Goal: Transaction & Acquisition: Purchase product/service

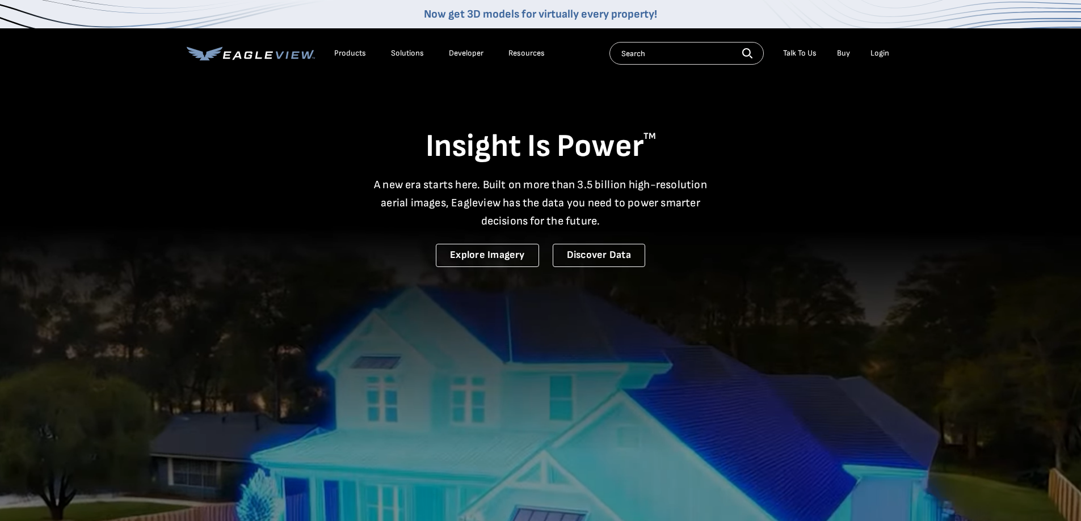
click at [879, 53] on div "Login" at bounding box center [879, 53] width 19 height 10
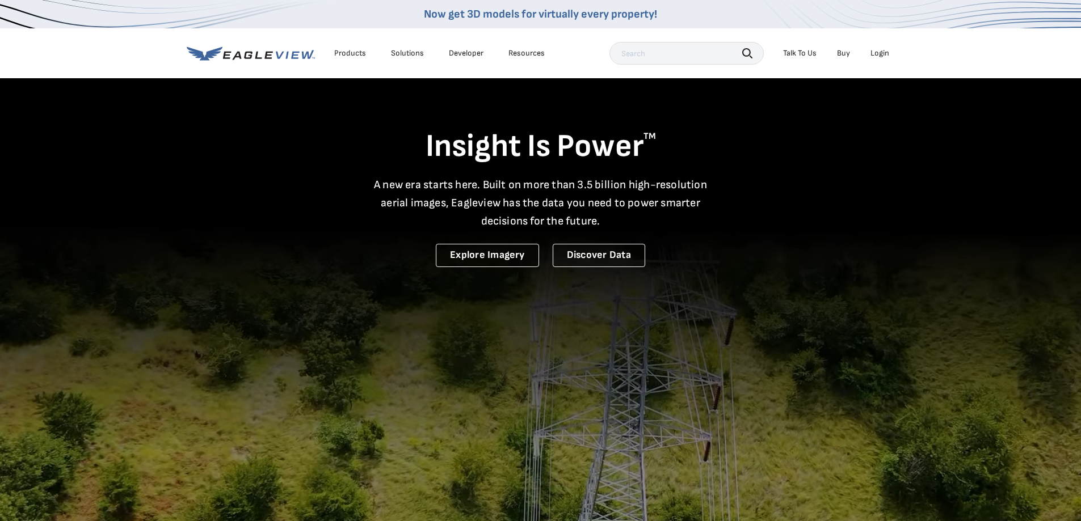
click at [877, 54] on div "Login" at bounding box center [879, 53] width 19 height 10
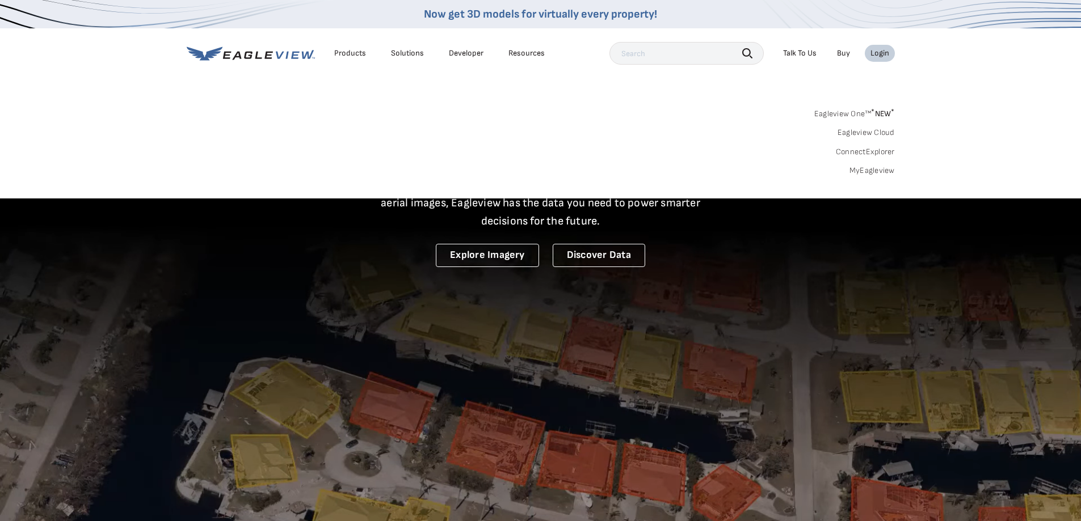
click at [863, 171] on link "MyEagleview" at bounding box center [871, 171] width 45 height 10
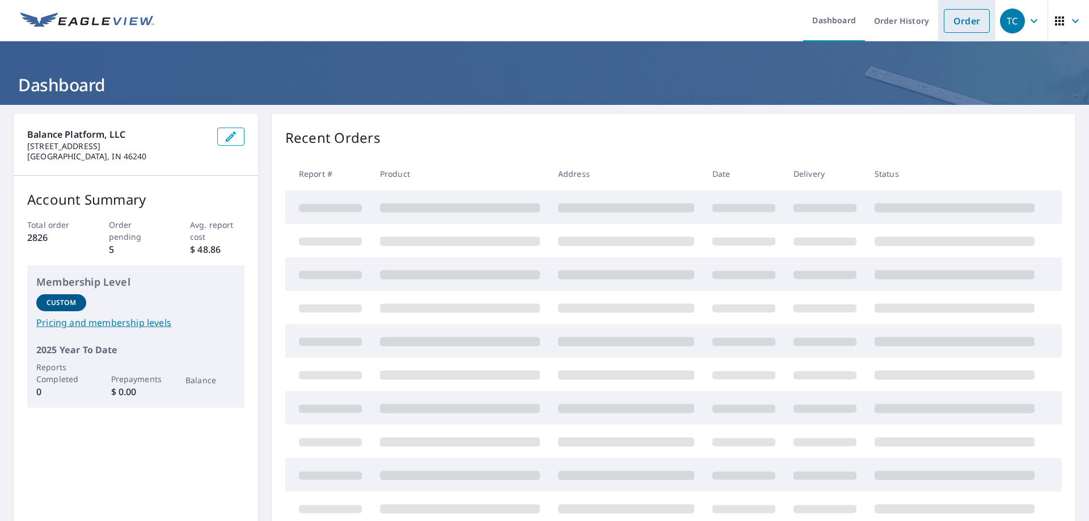
click at [944, 20] on link "Order" at bounding box center [967, 21] width 46 height 24
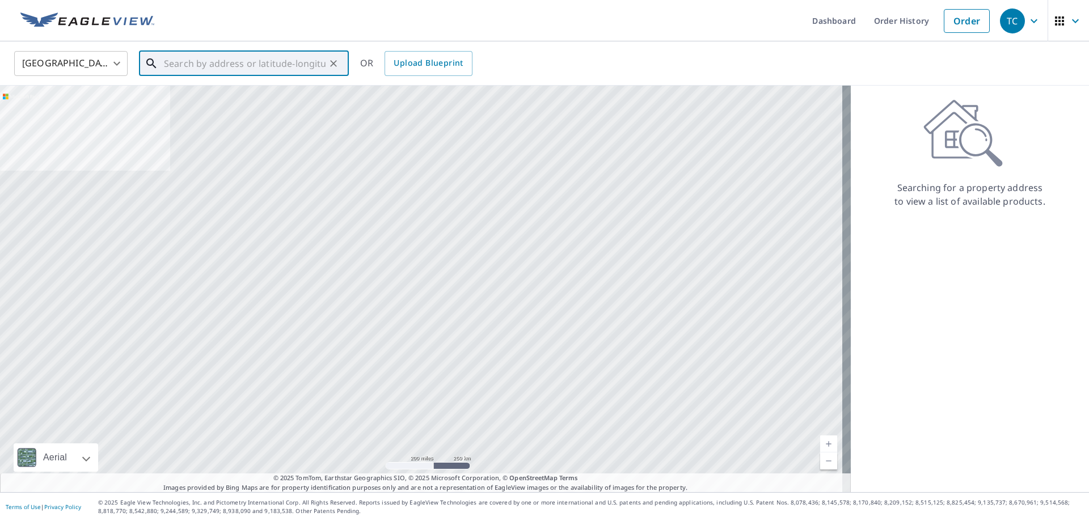
click at [209, 71] on input "text" at bounding box center [245, 64] width 162 height 32
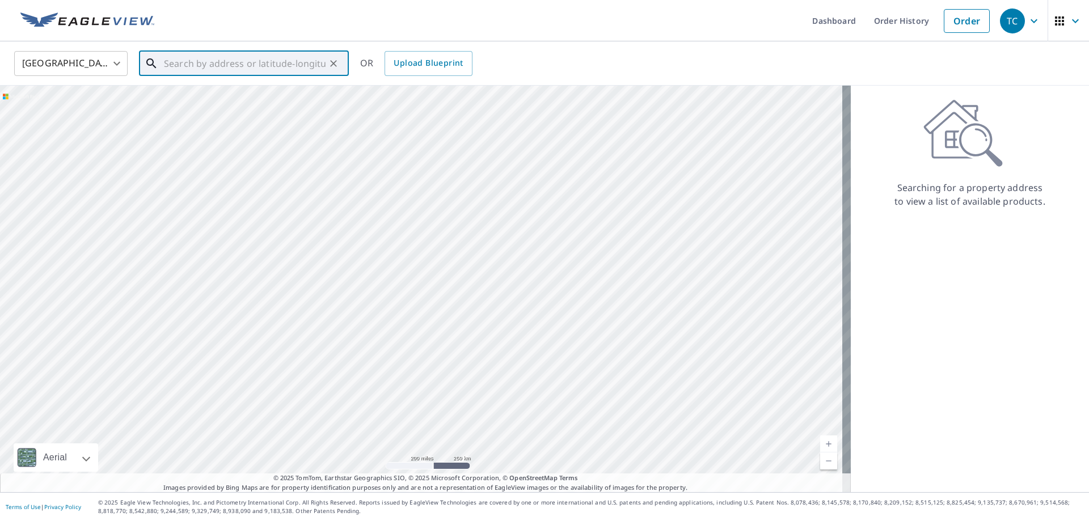
paste input "15305 Township Rd 493"
click at [274, 101] on span "15305 Township Road 493" at bounding box center [251, 97] width 178 height 14
type input "15305 Township Road 493 Thornville, OH 43076"
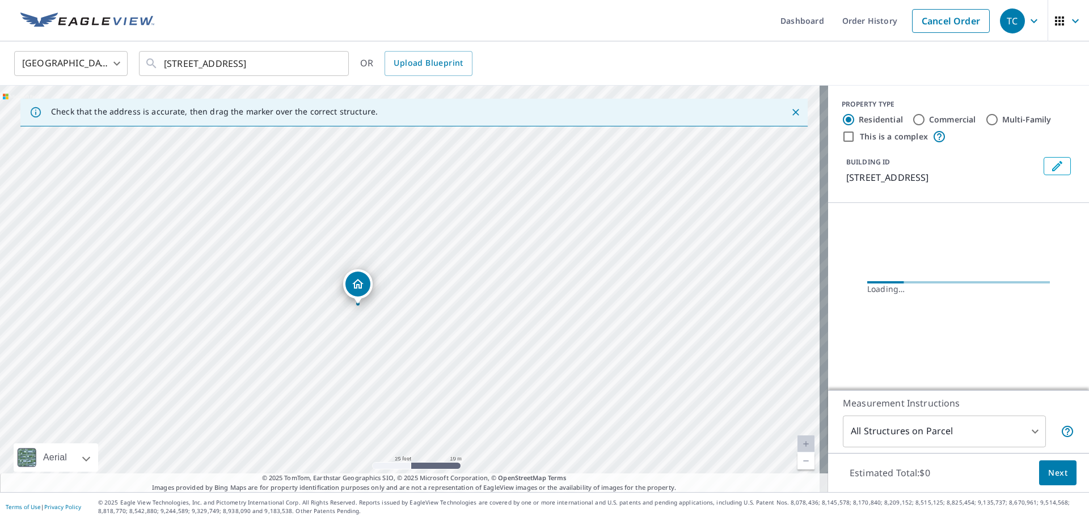
drag, startPoint x: 561, startPoint y: 331, endPoint x: 478, endPoint y: 329, distance: 83.4
click at [478, 329] on div "15305 Township Road 493 Thornville, OH 43076" at bounding box center [414, 289] width 828 height 407
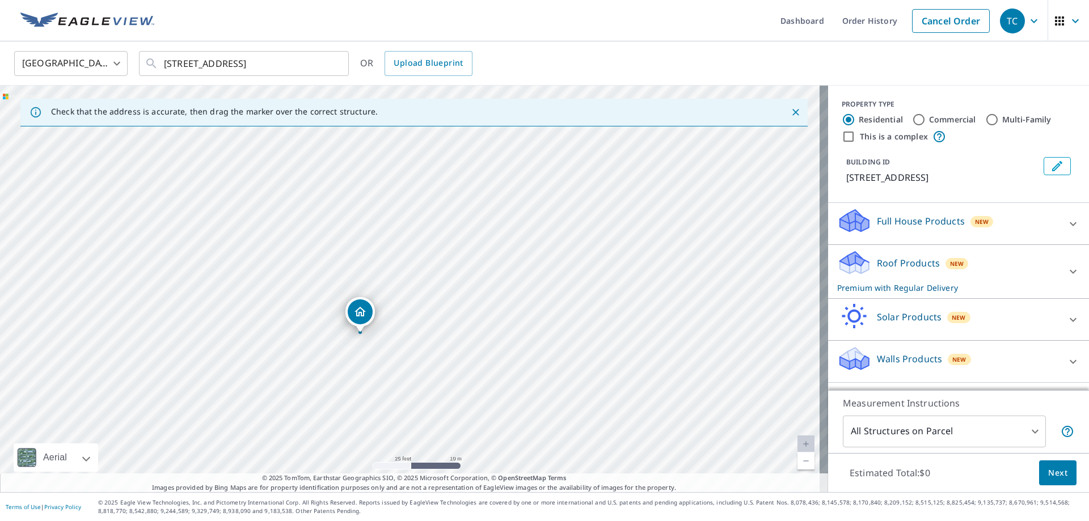
drag, startPoint x: 519, startPoint y: 222, endPoint x: 469, endPoint y: 268, distance: 67.5
click at [469, 268] on div "15305 Township Road 493 Thornville, OH 43076" at bounding box center [414, 289] width 828 height 407
drag, startPoint x: 469, startPoint y: 268, endPoint x: 486, endPoint y: 289, distance: 27.1
click at [486, 289] on div "15305 Township Road 493 Thornville, OH 43076" at bounding box center [414, 289] width 828 height 407
click at [295, 58] on input "15305 Township Road 493 Thornville, OH 43076" at bounding box center [245, 64] width 162 height 32
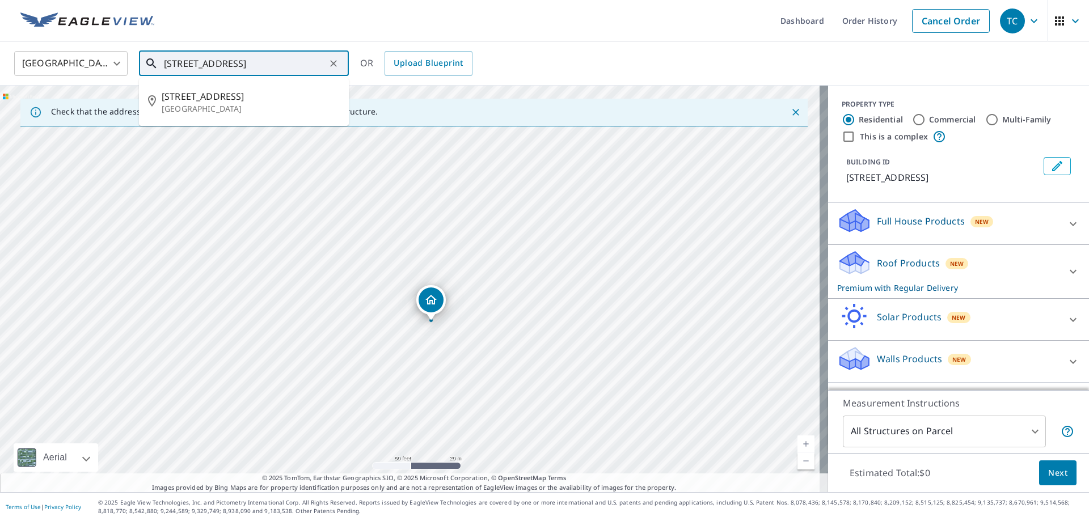
click at [295, 58] on input "15305 Township Road 493 Thornville, OH 43076" at bounding box center [245, 64] width 162 height 32
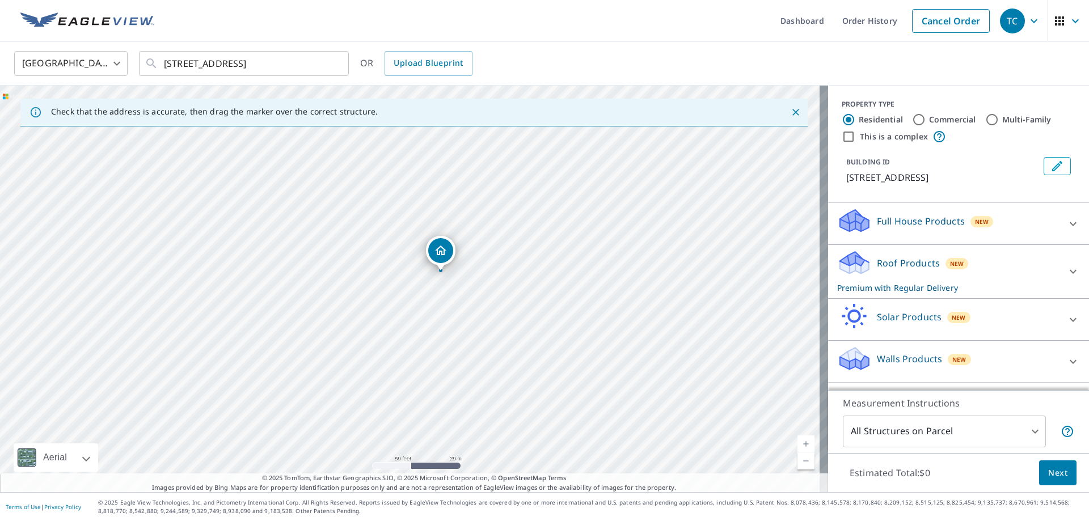
drag, startPoint x: 429, startPoint y: 304, endPoint x: 438, endPoint y: 254, distance: 50.8
drag, startPoint x: 392, startPoint y: 265, endPoint x: 476, endPoint y: 311, distance: 95.7
click at [476, 311] on div "15285 Township Road 493 Thornville, OH 43076" at bounding box center [414, 289] width 828 height 407
drag, startPoint x: 455, startPoint y: 263, endPoint x: 447, endPoint y: 257, distance: 10.2
click at [1050, 169] on icon "Edit building 1" at bounding box center [1057, 166] width 14 height 14
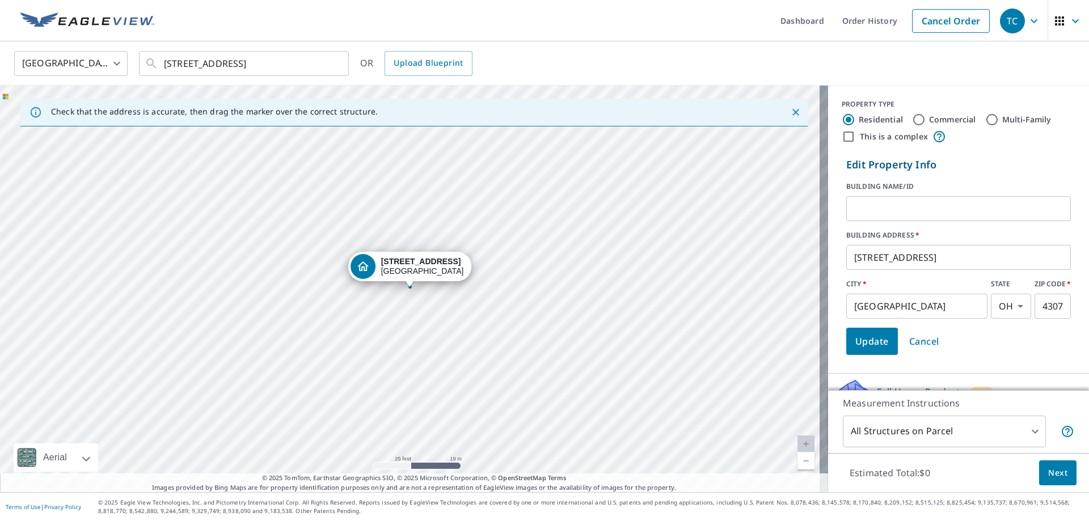
drag, startPoint x: 871, startPoint y: 259, endPoint x: 897, endPoint y: 258, distance: 26.7
click at [871, 258] on input "15285 Township Road 493" at bounding box center [958, 258] width 225 height 32
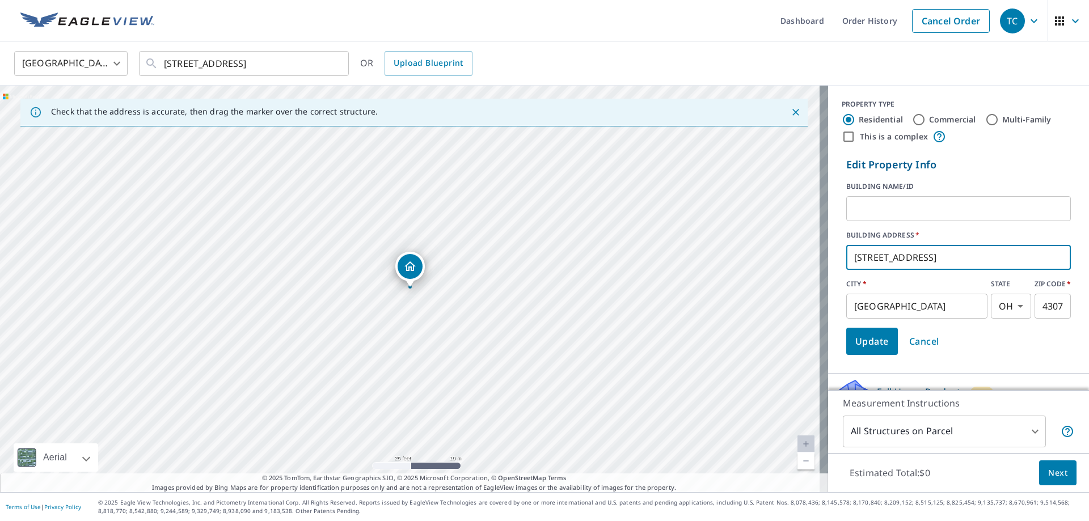
type input "15305 Township Road 493"
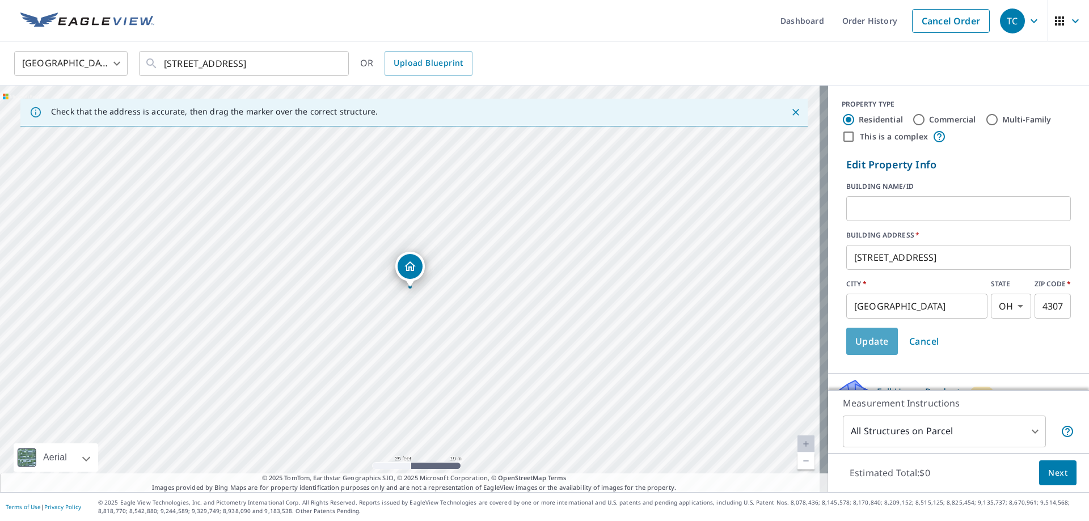
click at [870, 344] on span "Update" at bounding box center [871, 342] width 33 height 16
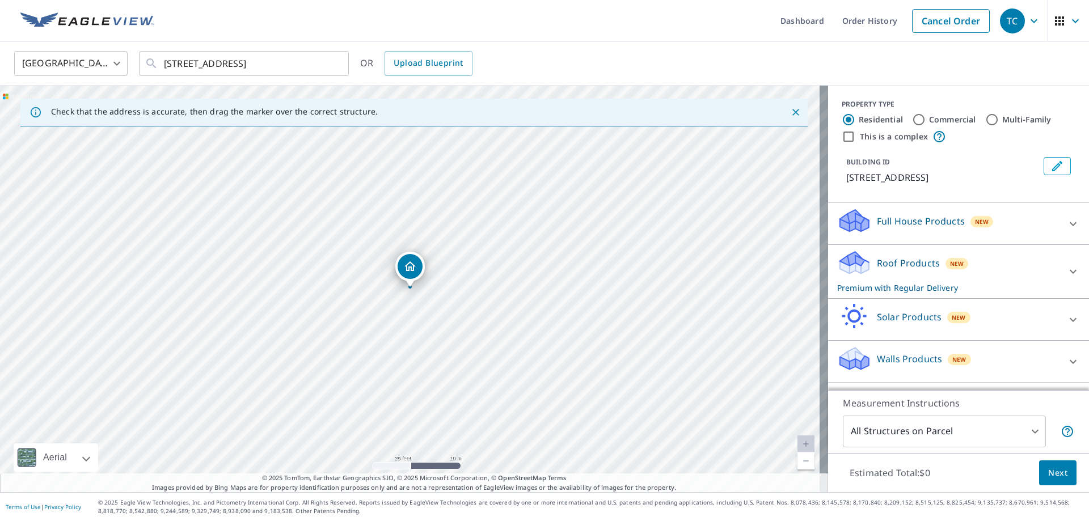
scroll to position [6, 0]
click at [985, 353] on div "Walls Products New" at bounding box center [948, 361] width 222 height 32
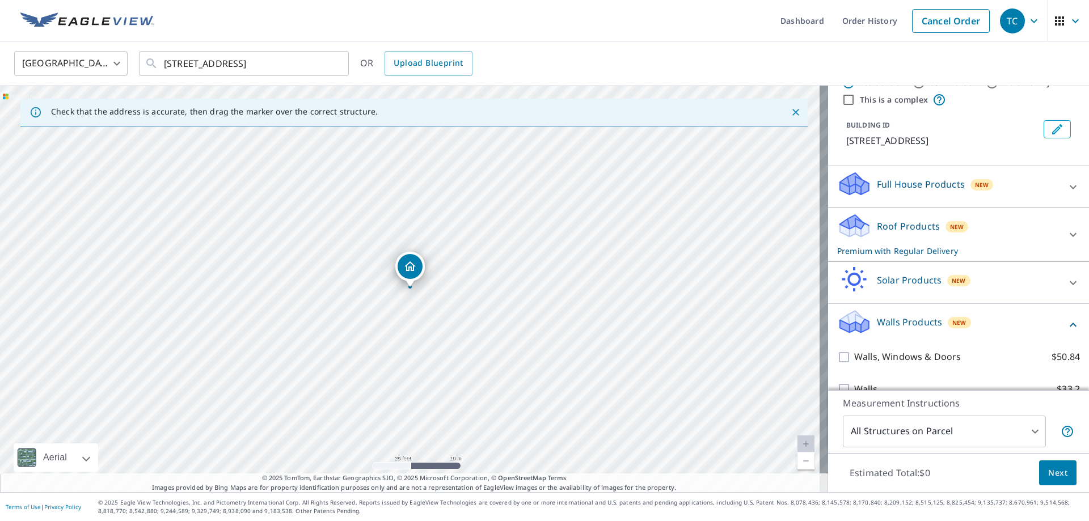
scroll to position [70, 0]
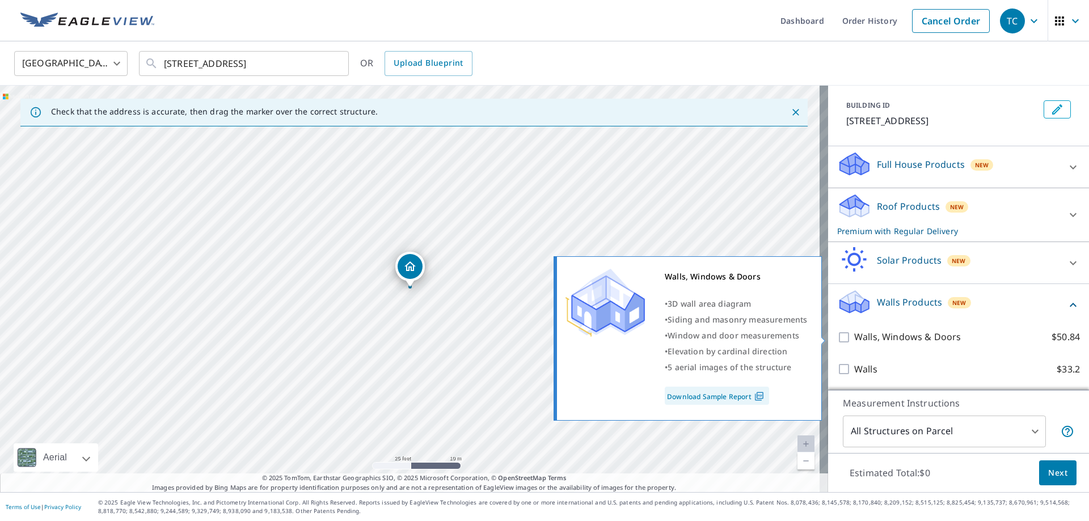
click at [837, 336] on input "Walls, Windows & Doors $50.84" at bounding box center [845, 338] width 17 height 14
checkbox input "true"
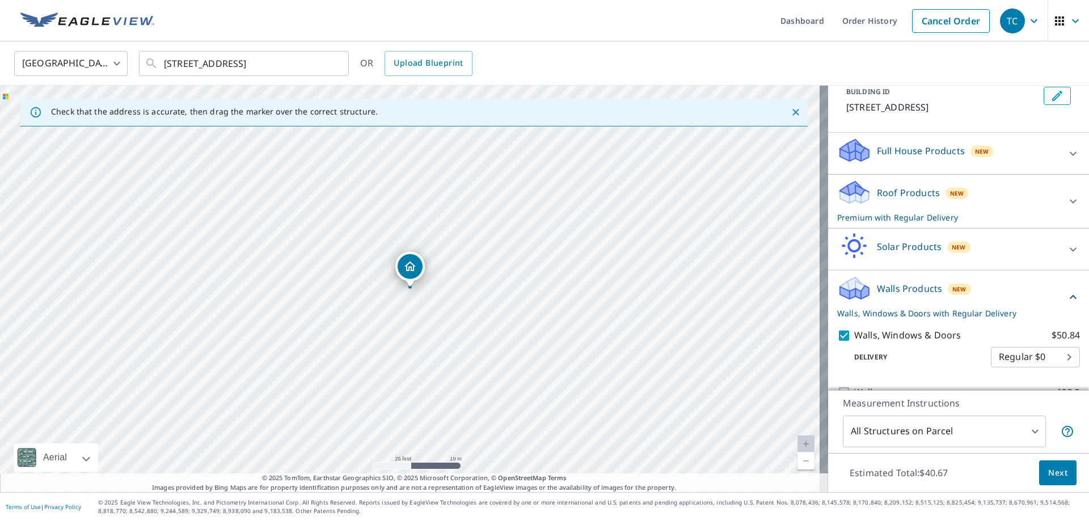
click at [1050, 472] on span "Next" at bounding box center [1057, 473] width 19 height 14
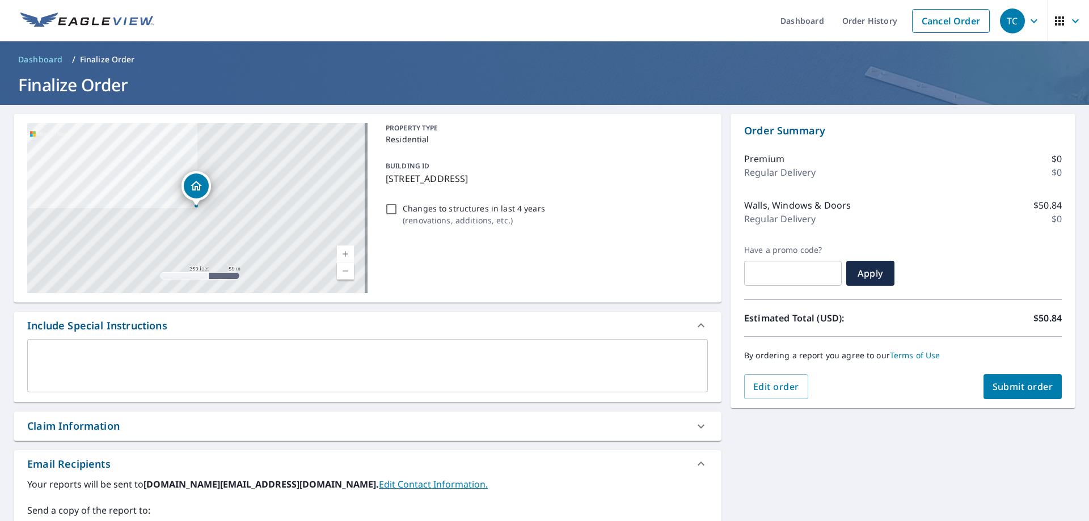
click at [141, 432] on div "Claim Information" at bounding box center [357, 426] width 660 height 15
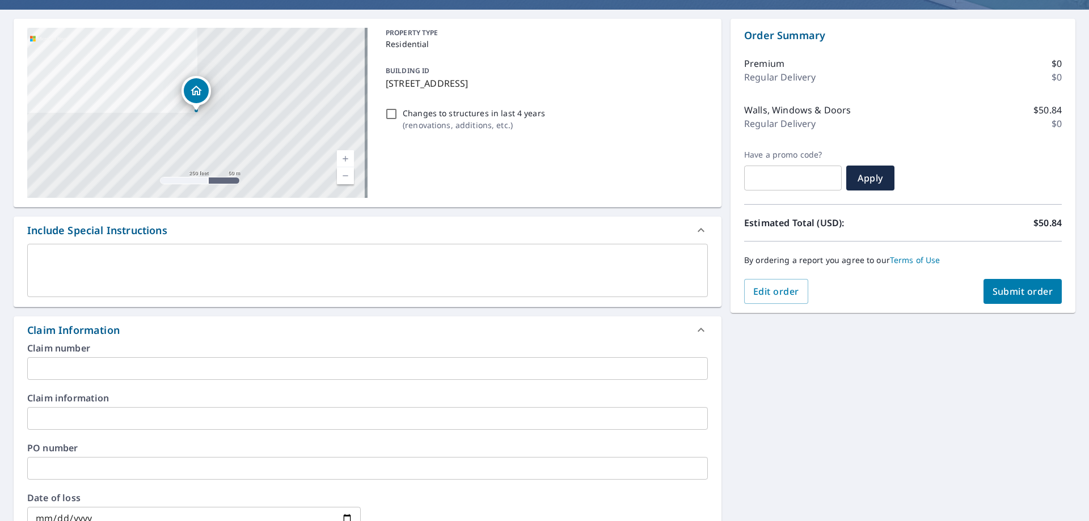
scroll to position [189, 0]
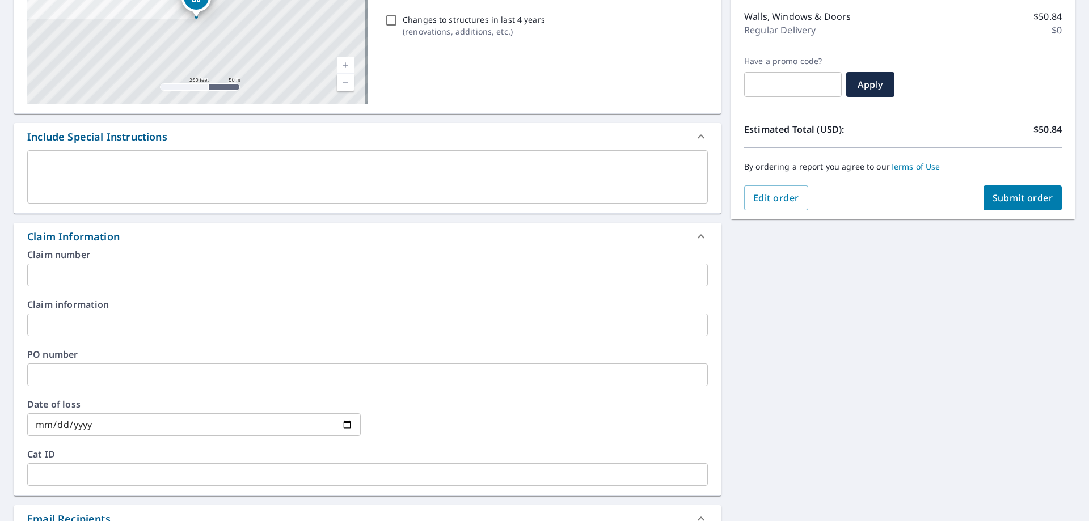
click at [101, 274] on input "text" at bounding box center [367, 275] width 681 height 23
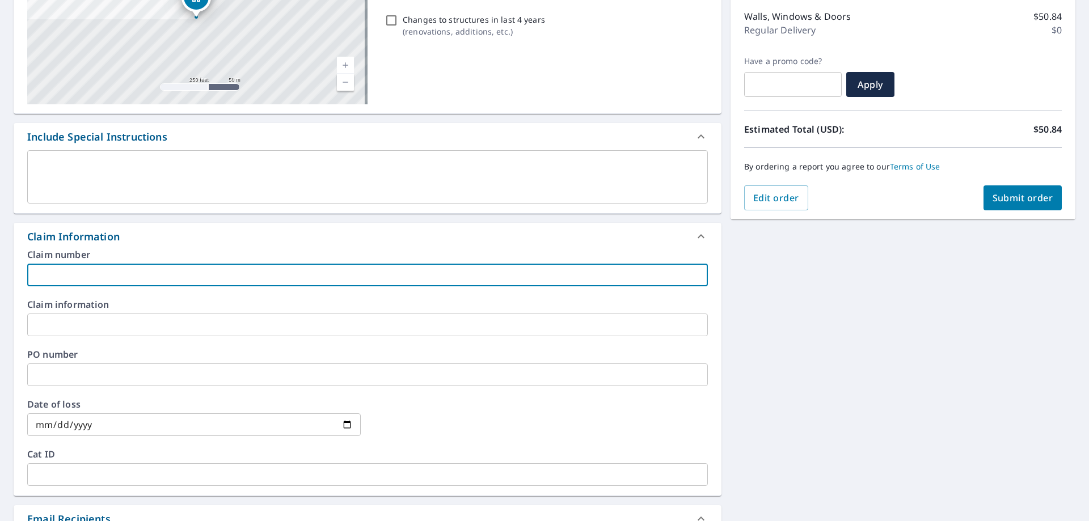
paste input "Top Roofing and Windows_SmithGary(1088)_Claim#_Carrier"
type input "Top Roofing and Windows_SmithGary(1088)_Claim#_Carrier"
click at [129, 326] on input "text" at bounding box center [367, 325] width 681 height 23
paste input "Top Roofing and Windows_SmithGary(1088)_Claim#_Carrier"
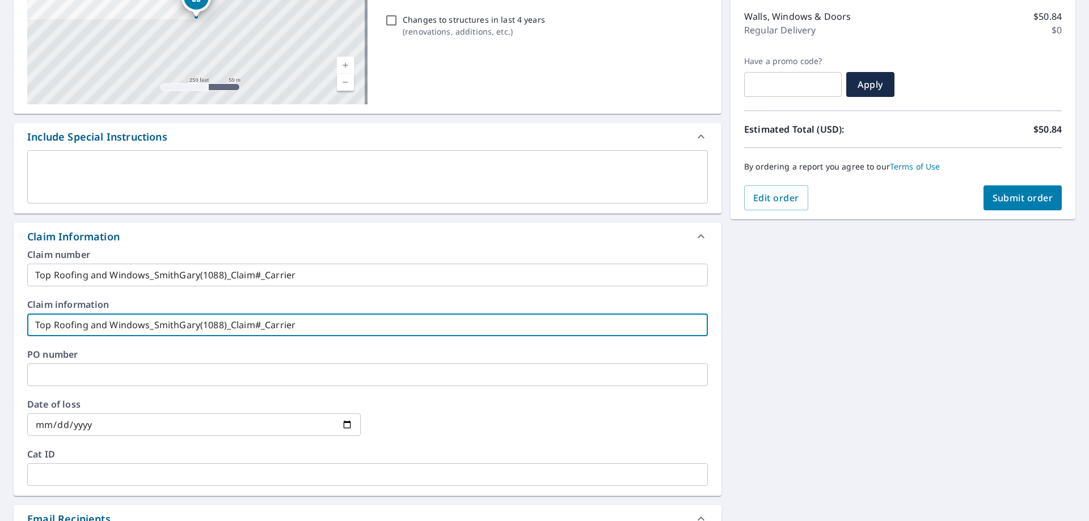
type input "Top Roofing and Windows_SmithGary(1088)_Claim#_Carrier"
click at [977, 307] on div "15305 Township Road 493 Thornville, OH 43076 Aerial Road A standard road map Ae…" at bounding box center [544, 339] width 1089 height 846
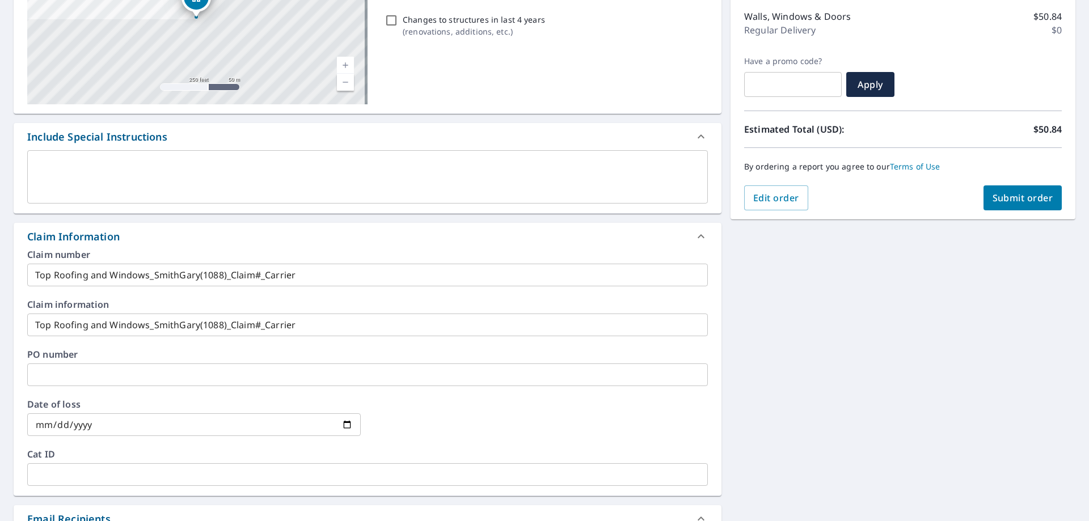
click at [1003, 194] on span "Submit order" at bounding box center [1023, 198] width 61 height 12
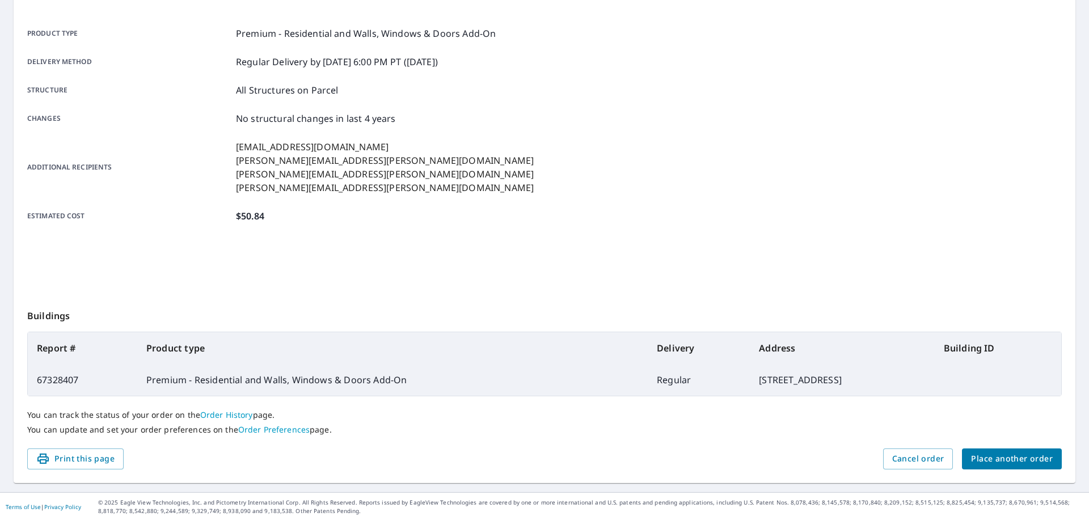
scroll to position [146, 0]
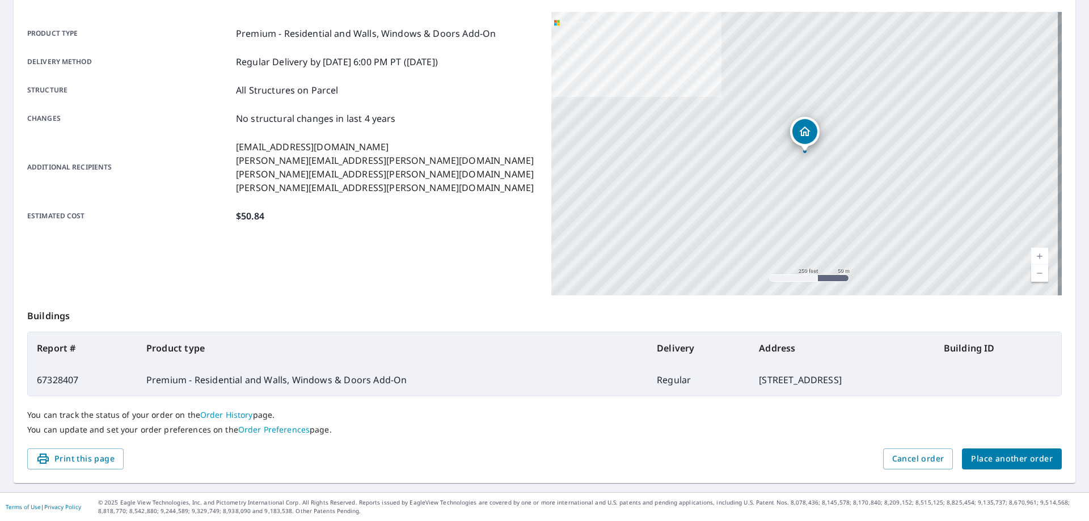
drag, startPoint x: 838, startPoint y: 381, endPoint x: 31, endPoint y: 347, distance: 808.4
click at [31, 347] on table "Report # Product type Delivery Address Building ID 67328407 Premium - Residenti…" at bounding box center [544, 364] width 1035 height 65
copy table "Report # Product type Delivery Address Building ID 67328407 Premium - Residenti…"
click at [1002, 458] on span "Place another order" at bounding box center [1012, 459] width 82 height 14
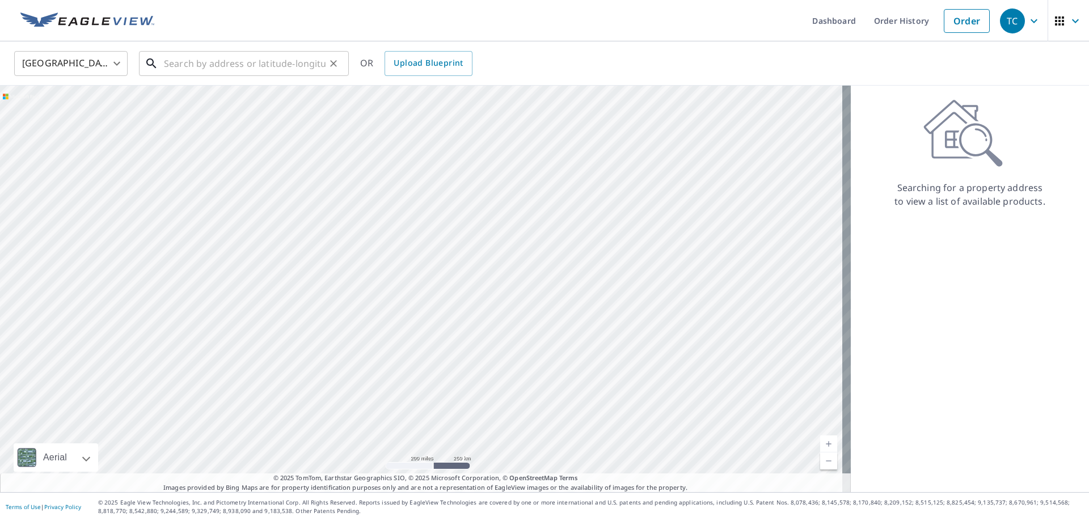
click at [276, 67] on input "text" at bounding box center [245, 64] width 162 height 32
paste input "834 HAMPTON LOCUST GRV RD"
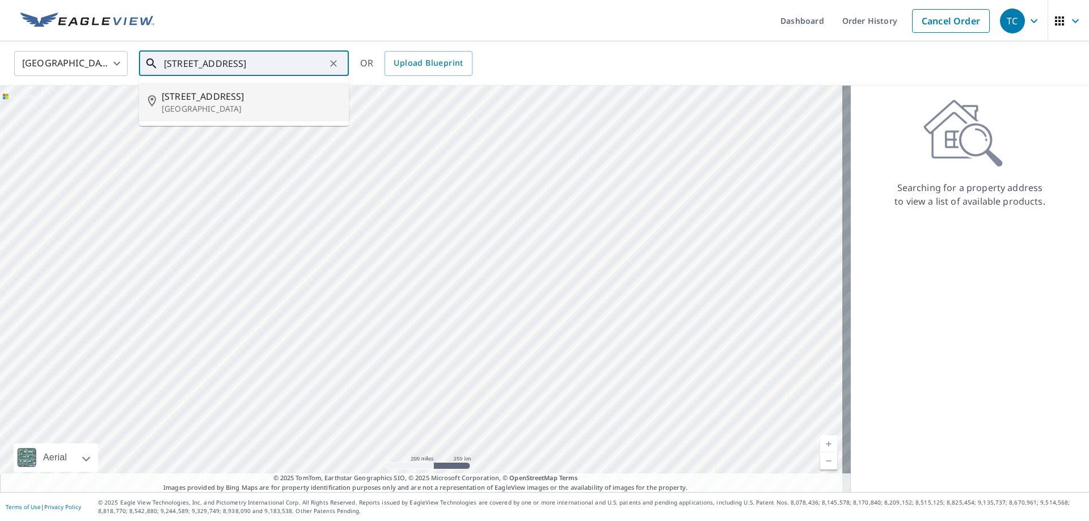
click at [276, 102] on span "834 Hampton Locust Grove Rd" at bounding box center [251, 97] width 178 height 14
type input "834 Hampton Locust Grove Rd Hampton, GA 30228"
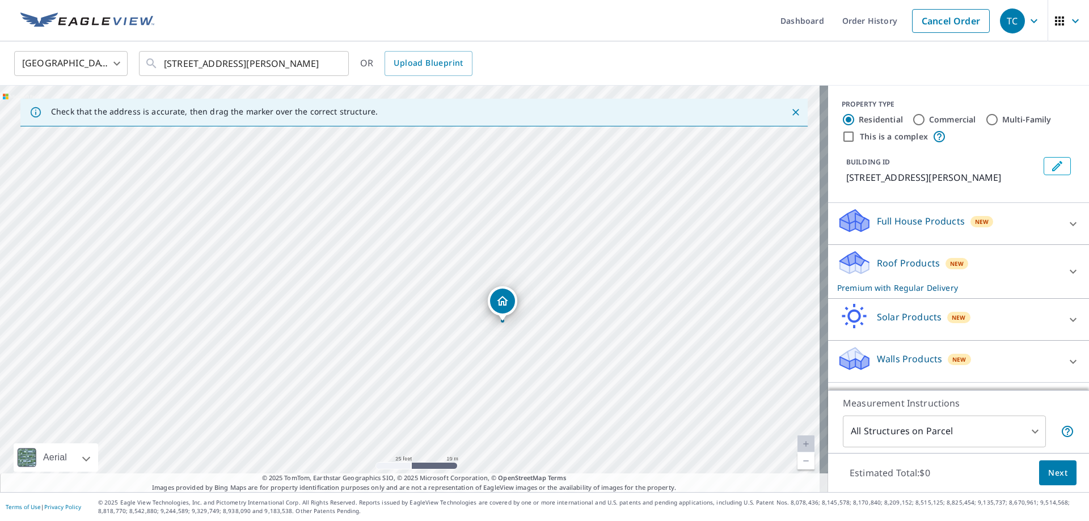
drag, startPoint x: 398, startPoint y: 227, endPoint x: 596, endPoint y: 307, distance: 213.3
click at [598, 309] on div "834 Hampton Locust Grove Rd Hampton, GA 30228" at bounding box center [414, 289] width 828 height 407
drag, startPoint x: 479, startPoint y: 233, endPoint x: 572, endPoint y: 340, distance: 141.9
click at [572, 340] on div "834 Hampton Locust Grove Rd Hampton, GA 30228" at bounding box center [414, 289] width 828 height 407
click at [792, 113] on icon "Close" at bounding box center [795, 112] width 7 height 7
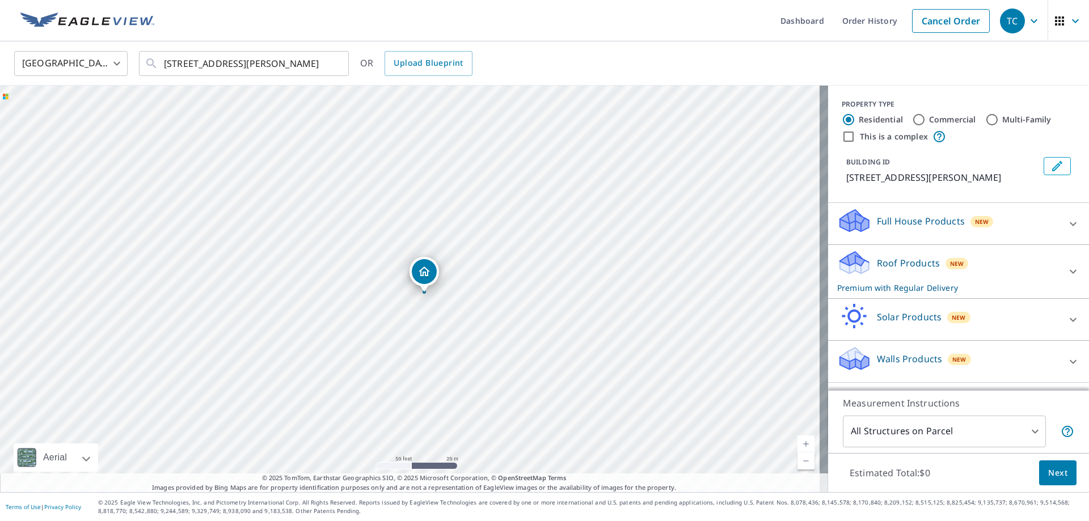
scroll to position [6, 0]
click at [1048, 472] on span "Next" at bounding box center [1057, 473] width 19 height 14
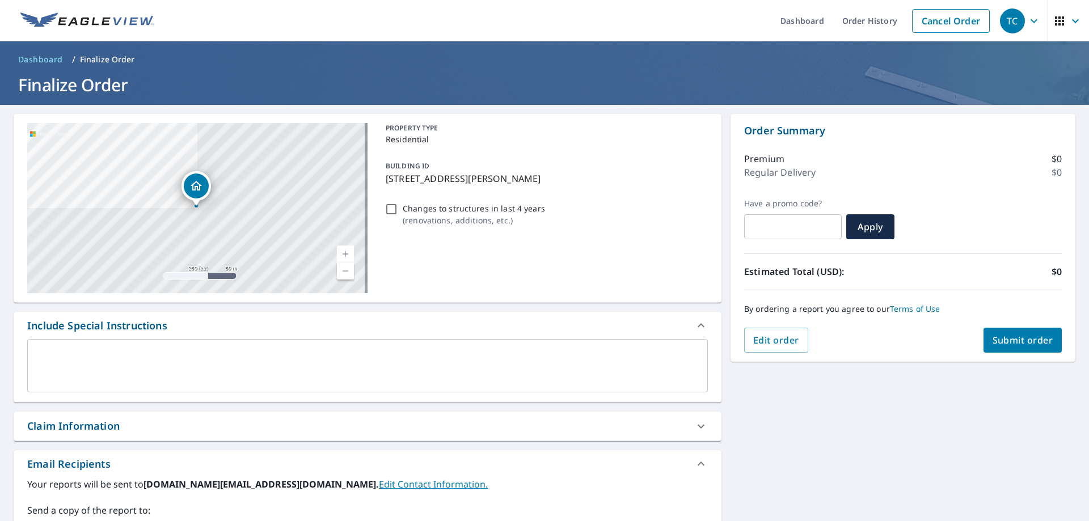
click at [118, 431] on div "Claim Information" at bounding box center [73, 426] width 92 height 15
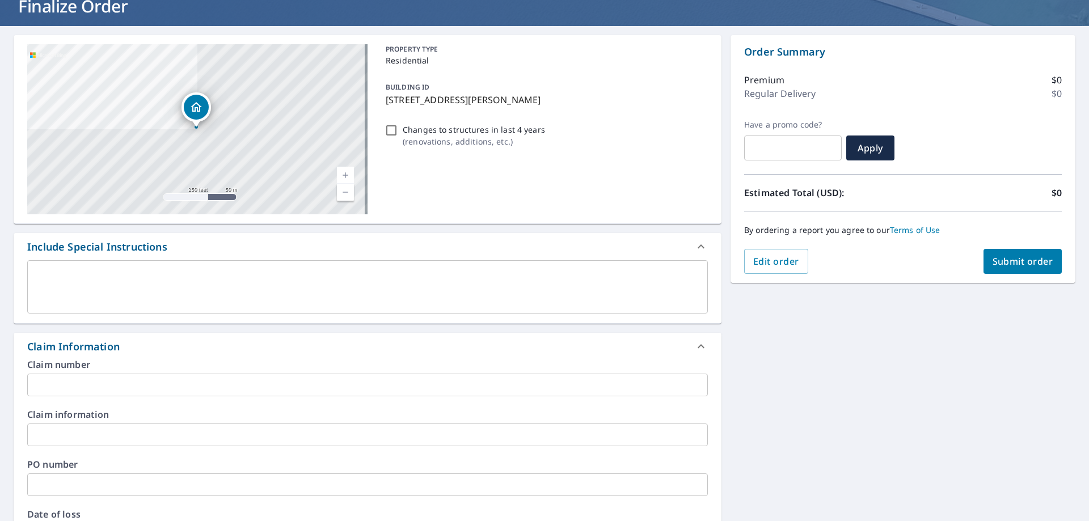
scroll to position [227, 0]
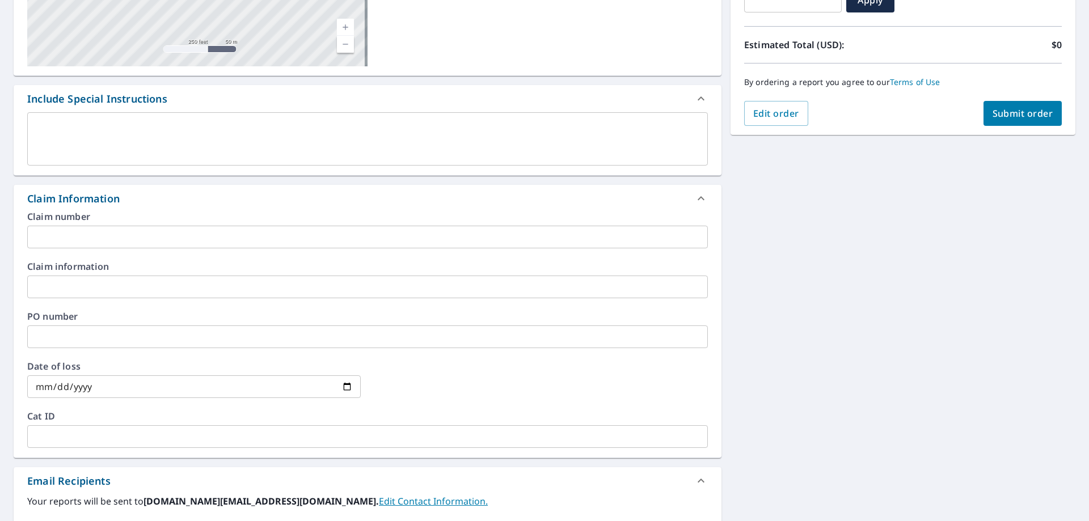
click at [120, 229] on input "text" at bounding box center [367, 237] width 681 height 23
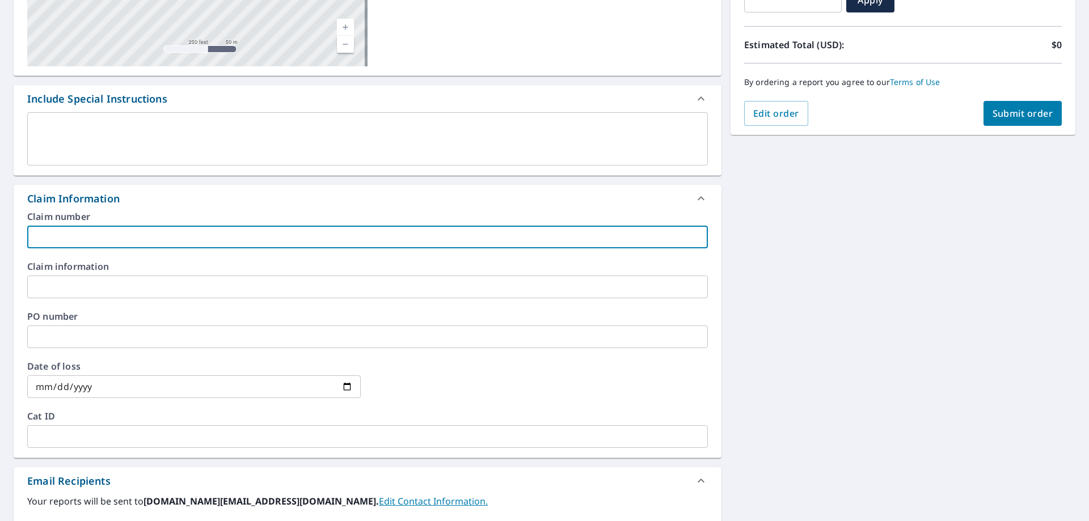
paste input "Onyx Roofing and Exteriors_WilliamsLloyd_0801916222_Allstate"
type input "Onyx Roofing and Exteriors_WilliamsLloyd_0801916222_Allstate"
click at [114, 280] on input "text" at bounding box center [367, 287] width 681 height 23
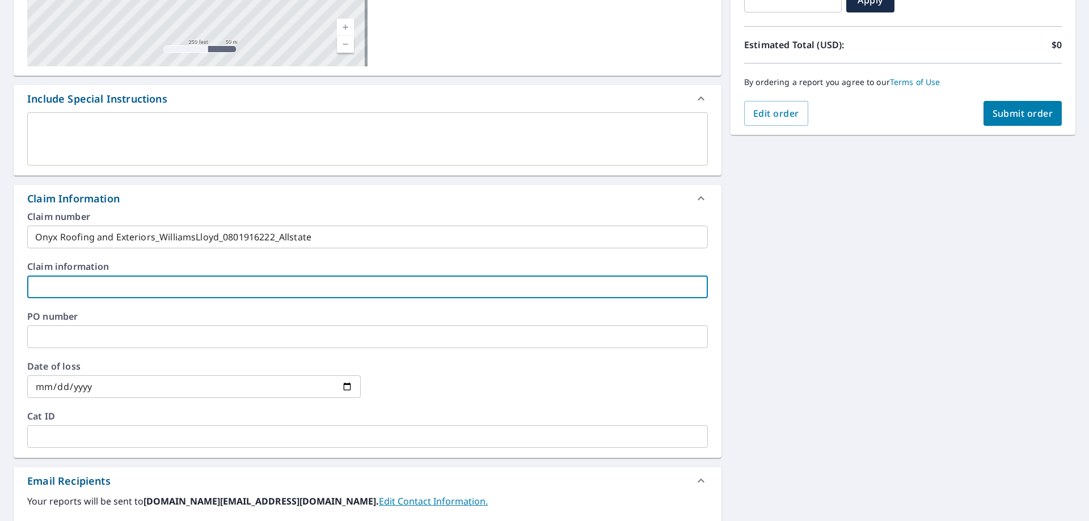
paste input "Onyx Roofing and Exteriors_WilliamsLloyd_0801916222_Allstate"
type input "Onyx Roofing and Exteriors_WilliamsLloyd_0801916222_Allstate"
click at [887, 307] on div "834 Hampton Locust Grove Rd Hampton, GA 30228 Aerial Road A standard road map A…" at bounding box center [544, 301] width 1089 height 846
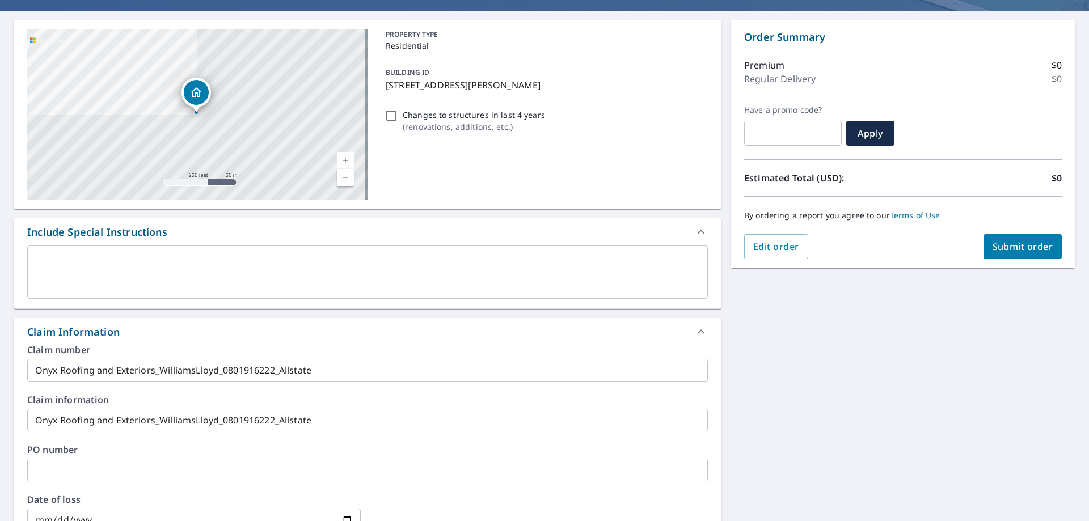
scroll to position [0, 0]
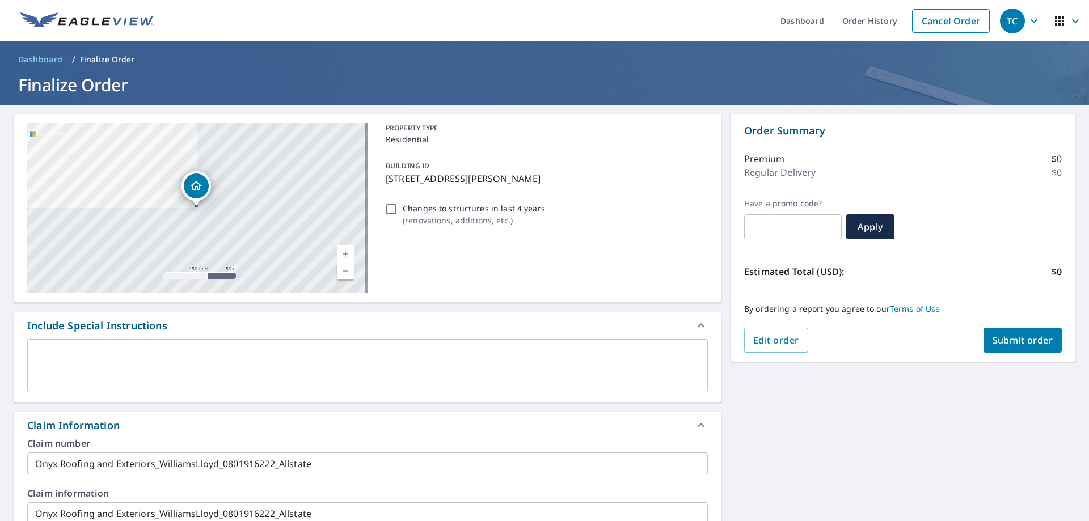
click at [1005, 348] on button "Submit order" at bounding box center [1023, 340] width 79 height 25
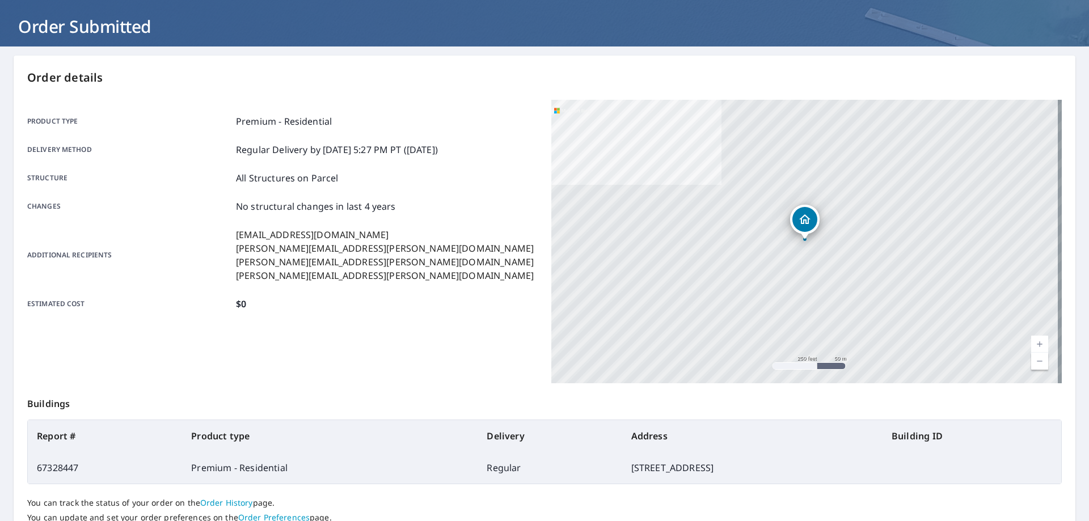
scroll to position [146, 0]
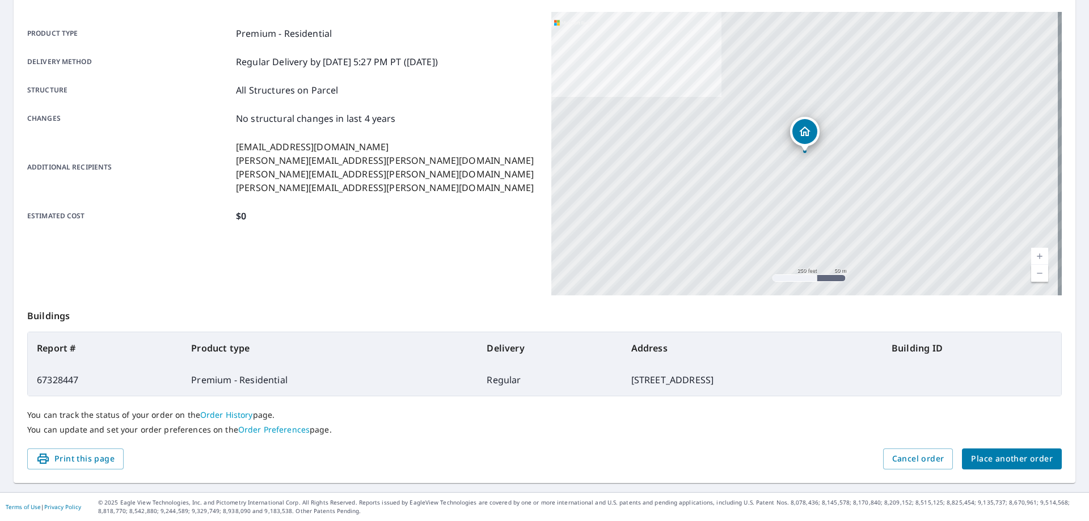
drag, startPoint x: 676, startPoint y: 384, endPoint x: 38, endPoint y: 350, distance: 639.0
click at [38, 350] on table "Report # Product type Delivery Address Building ID 67328447 Premium - Residenti…" at bounding box center [544, 364] width 1035 height 65
copy table "Report # Product type Delivery Address Building ID 67328447 Premium - Residenti…"
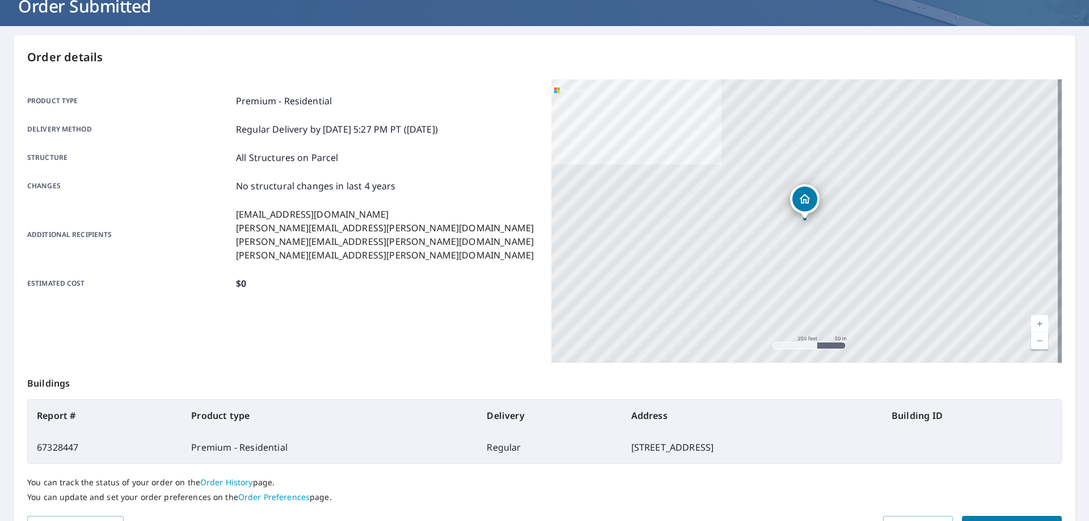
scroll to position [0, 0]
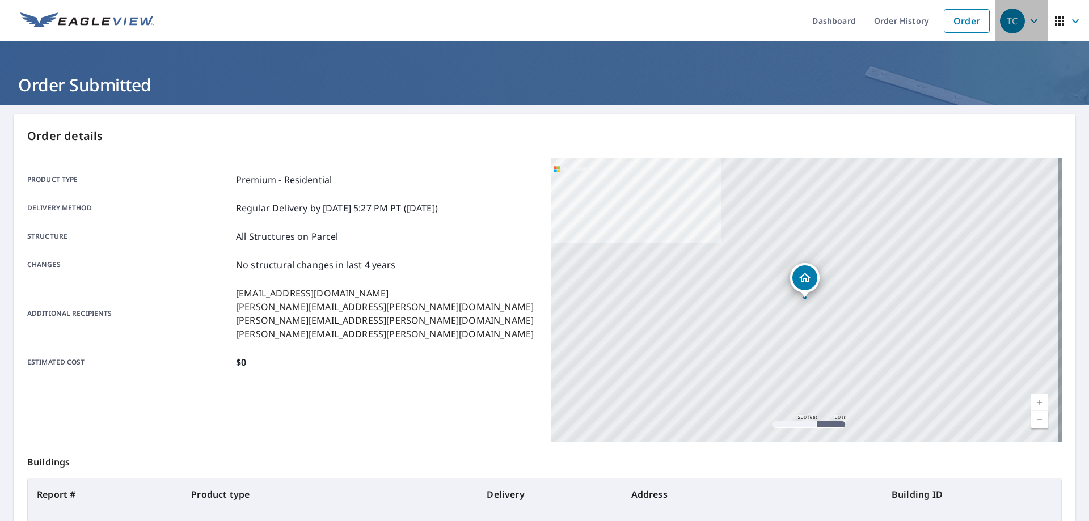
click at [1027, 27] on icon "button" at bounding box center [1034, 21] width 14 height 14
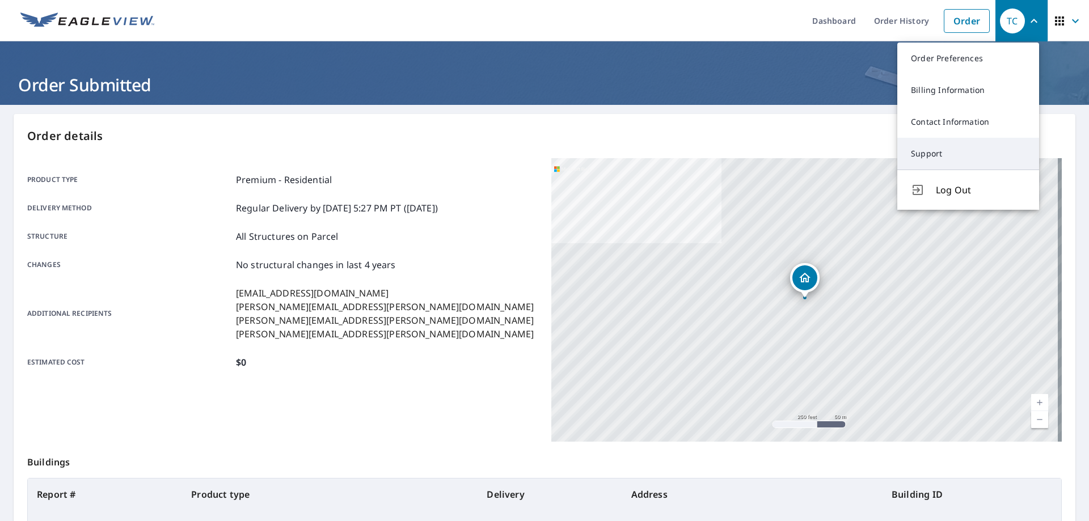
click at [956, 154] on link "Support" at bounding box center [968, 154] width 142 height 32
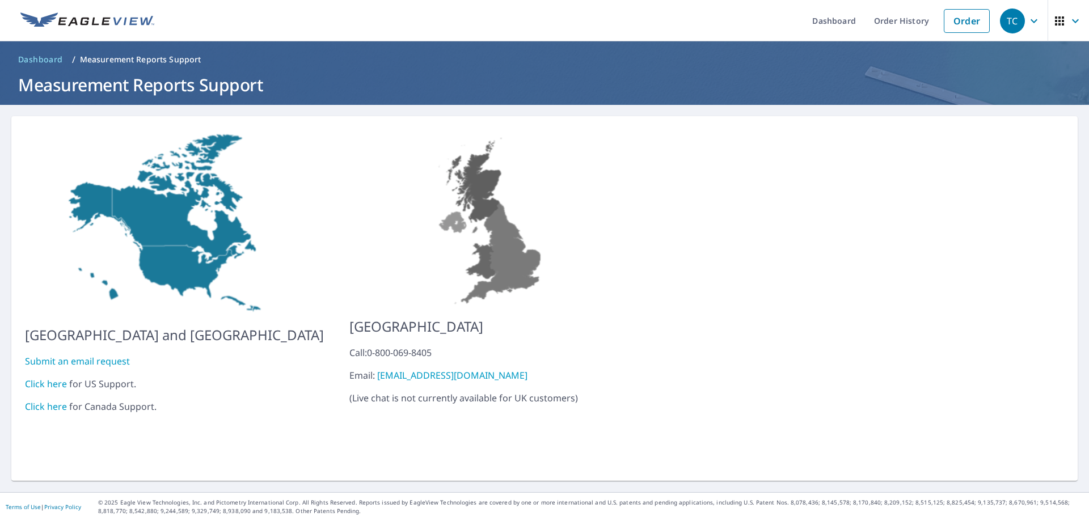
click at [41, 378] on link "Click here" at bounding box center [46, 384] width 42 height 12
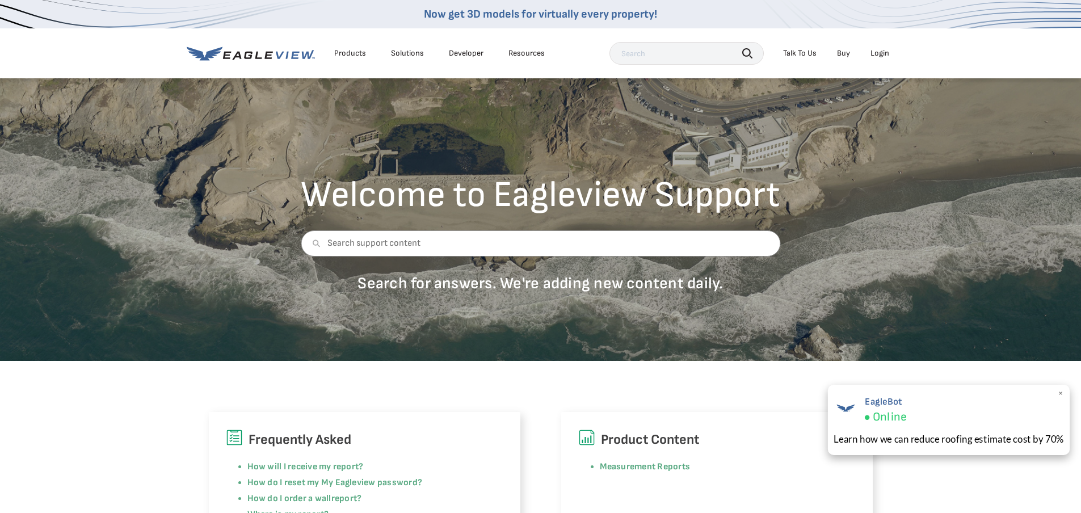
click at [1063, 392] on span "×" at bounding box center [1060, 393] width 6 height 12
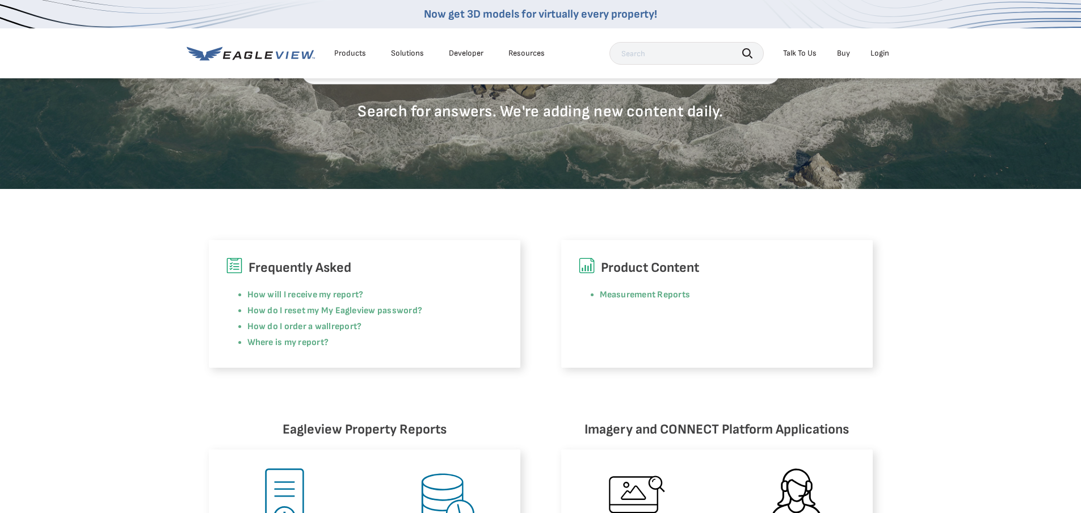
scroll to position [302, 0]
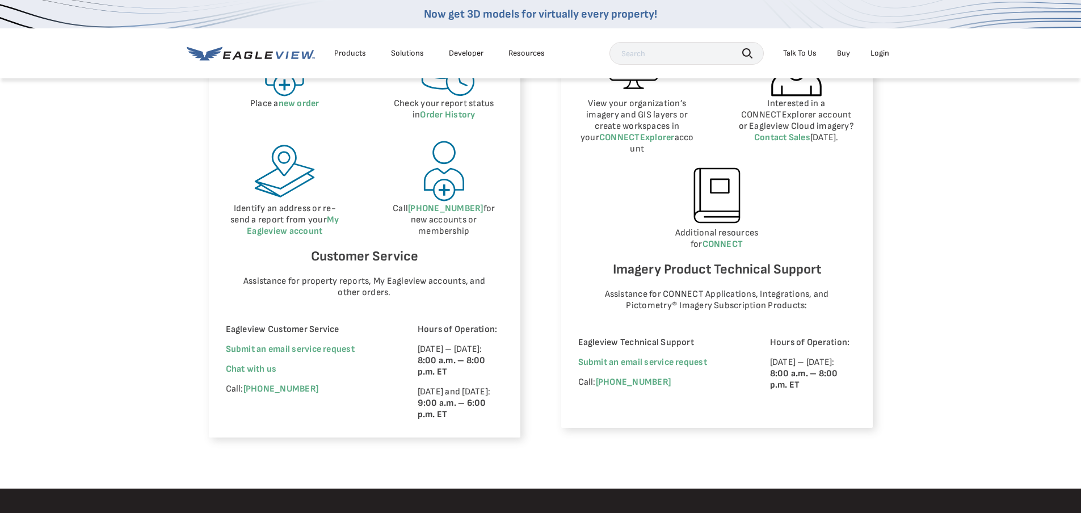
scroll to position [605, 0]
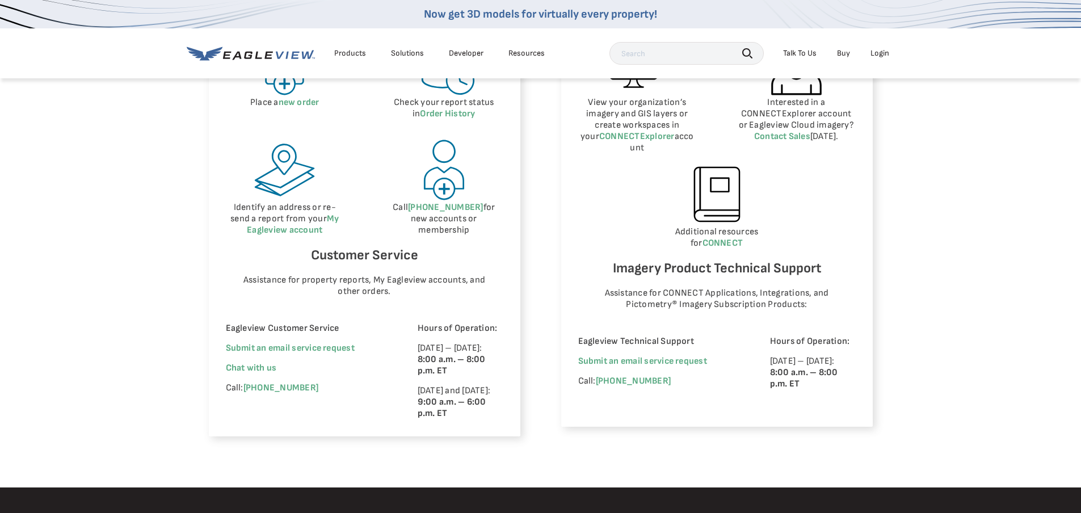
click at [247, 362] on div "Eagleview Customer Service Submit an email service request We're improving your…" at bounding box center [306, 371] width 161 height 96
click at [248, 366] on span "Chat with us" at bounding box center [251, 367] width 51 height 11
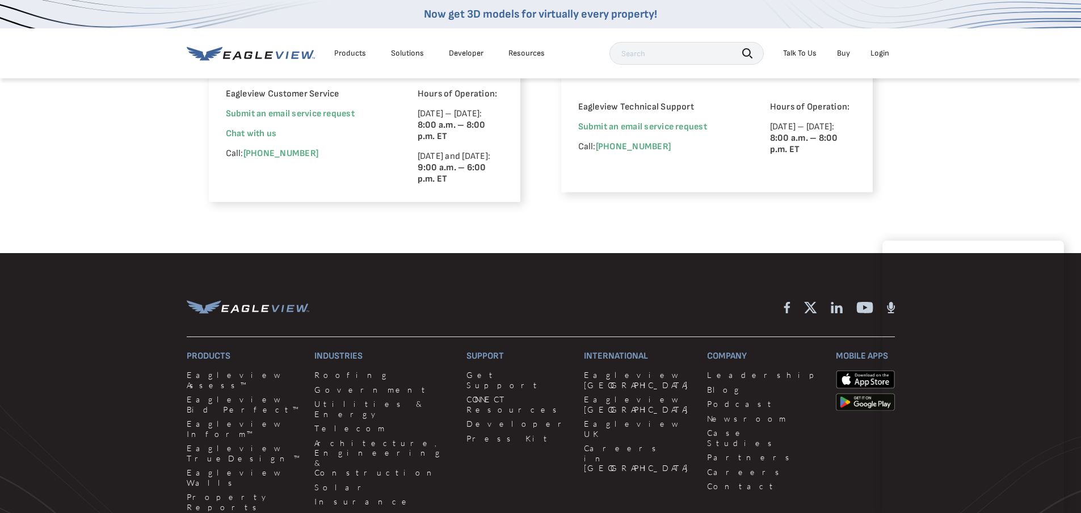
scroll to position [847, 0]
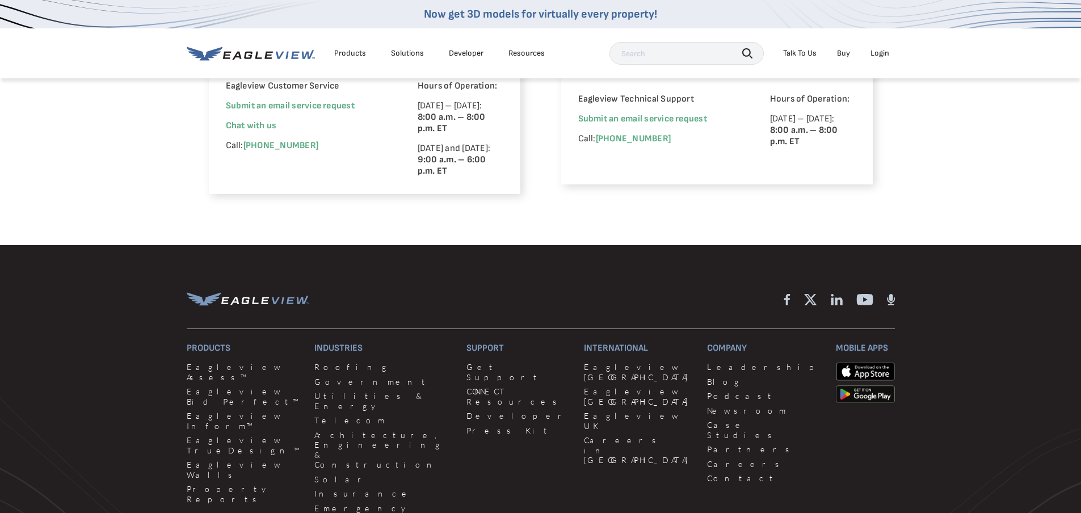
drag, startPoint x: 1032, startPoint y: 480, endPoint x: 1024, endPoint y: 480, distance: 8.0
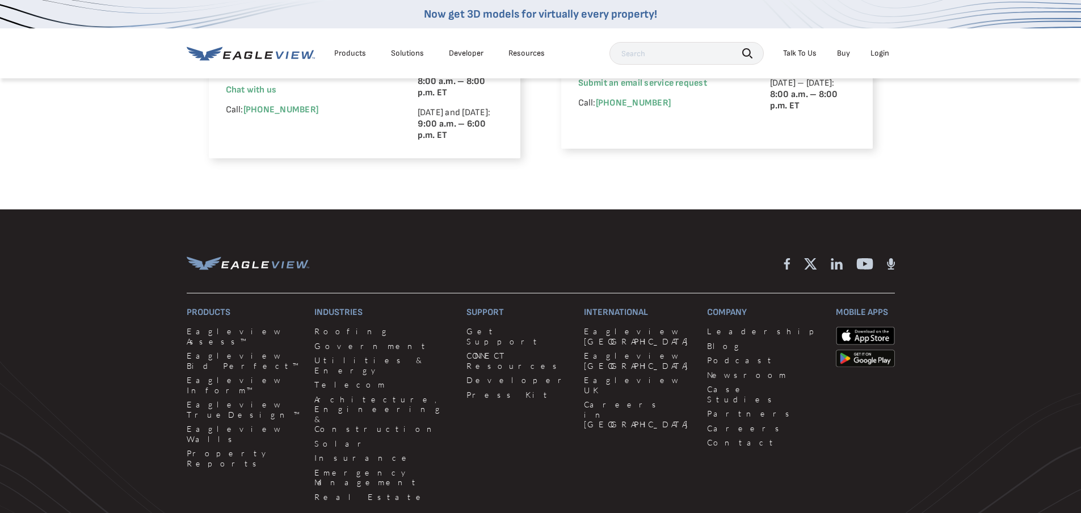
scroll to position [1036, 0]
